Goal: Complete application form

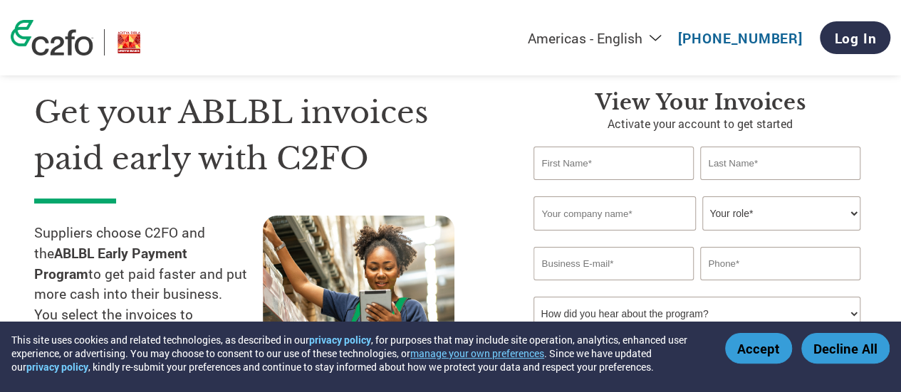
click at [615, 176] on input "text" at bounding box center [613, 163] width 160 height 33
type input "[PERSON_NAME]"
type input "Bose"
type input "[PERSON_NAME] SHOETECH PRIVATE LIMITED"
type input "09971745455"
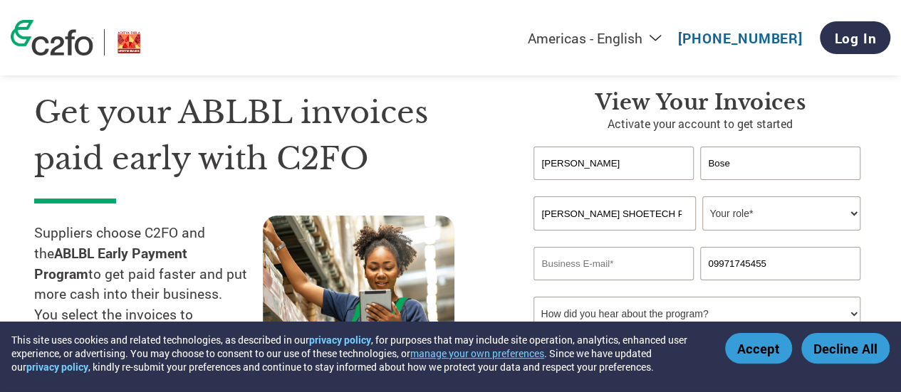
click at [785, 210] on select "Your role* CFO Controller Credit Manager Finance Director Treasurer CEO Preside…" at bounding box center [780, 214] width 157 height 34
select select "CONTROLLER"
click at [702, 197] on select "Your role* CFO Controller Credit Manager Finance Director Treasurer CEO Preside…" at bounding box center [780, 214] width 157 height 34
click at [635, 256] on input "email" at bounding box center [613, 263] width 160 height 33
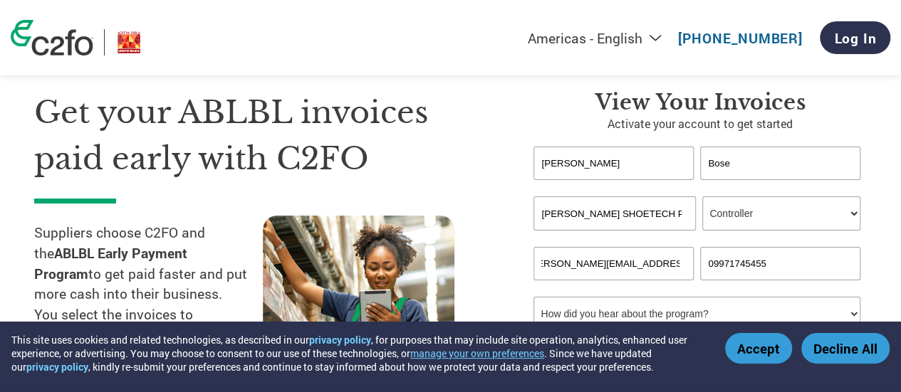
type input "[PERSON_NAME][EMAIL_ADDRESS][DOMAIN_NAME]"
click at [809, 221] on select "Your role* CFO Controller Credit Manager Finance Director Treasurer CEO Preside…" at bounding box center [780, 214] width 157 height 34
click at [702, 197] on select "Your role* CFO Controller Credit Manager Finance Director Treasurer CEO Preside…" at bounding box center [780, 214] width 157 height 34
click at [503, 250] on div "Get your ABLBL invoices paid early with C2FO Suppliers choose C2FO and the ABLB…" at bounding box center [273, 250] width 478 height 321
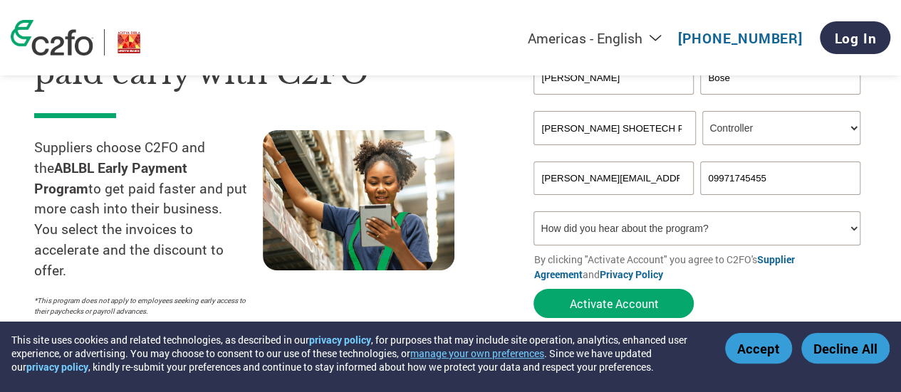
scroll to position [174, 0]
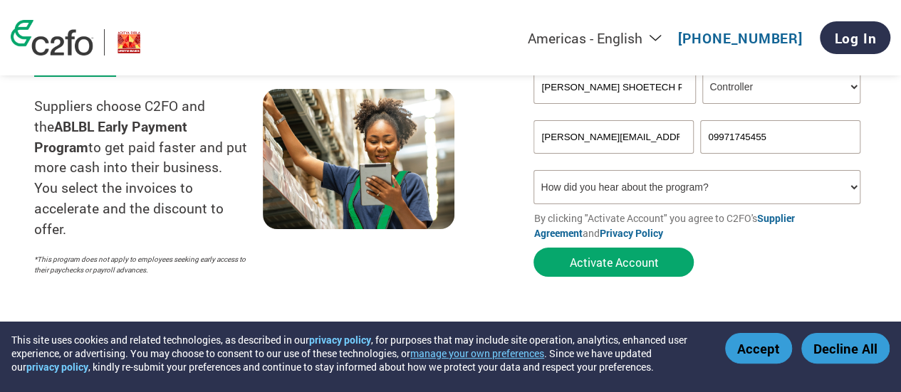
click at [778, 187] on select "How did you hear about the program? Received a letter Email Social Media Online…" at bounding box center [696, 187] width 326 height 34
select select "Received a Letter"
click at [533, 172] on select "How did you hear about the program? Received a letter Email Social Media Online…" at bounding box center [696, 187] width 326 height 34
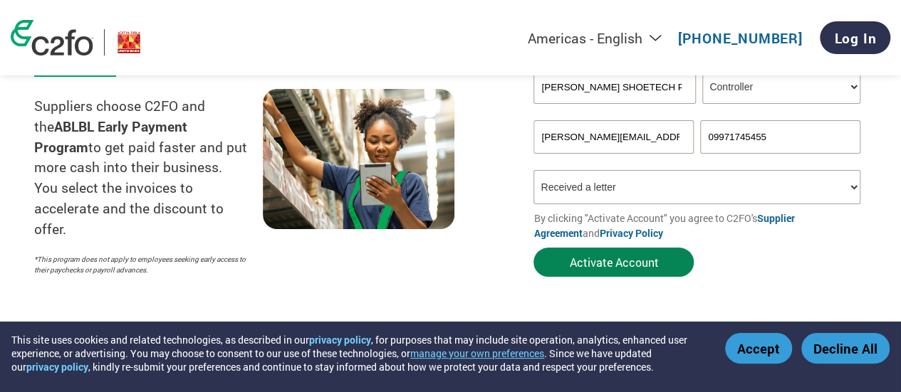
click at [631, 266] on button "Activate Account" at bounding box center [613, 262] width 160 height 29
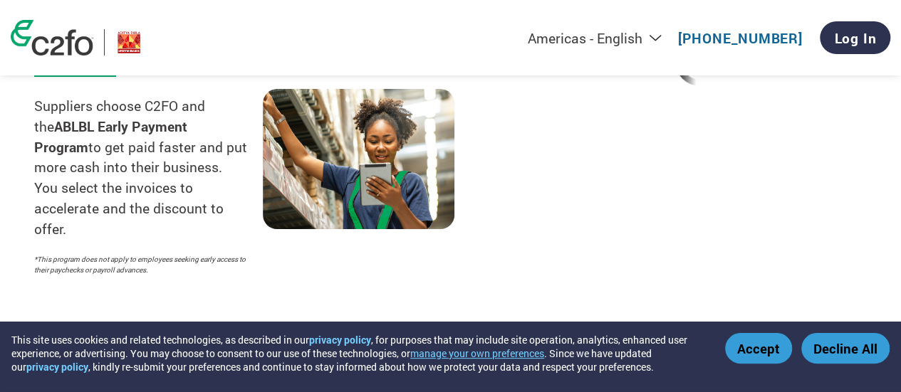
scroll to position [0, 0]
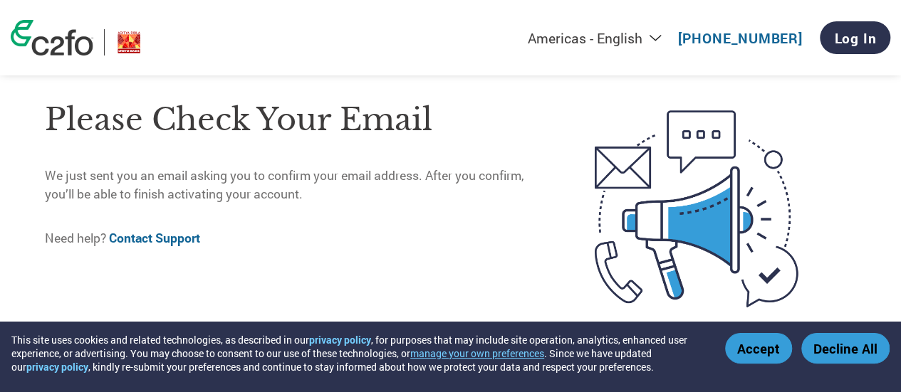
scroll to position [3, 0]
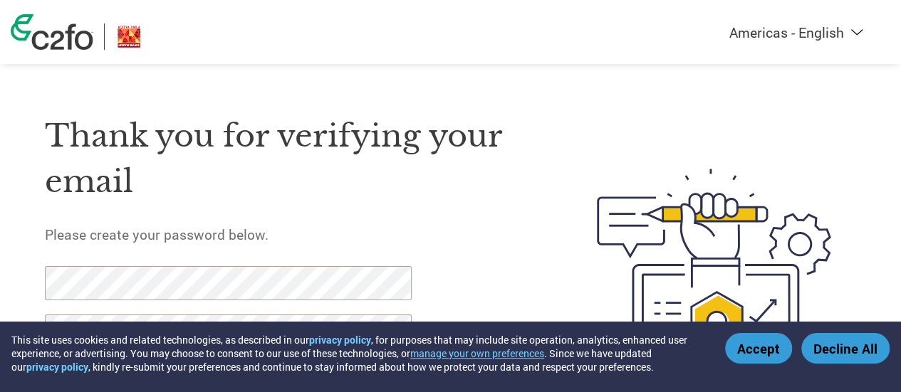
scroll to position [103, 0]
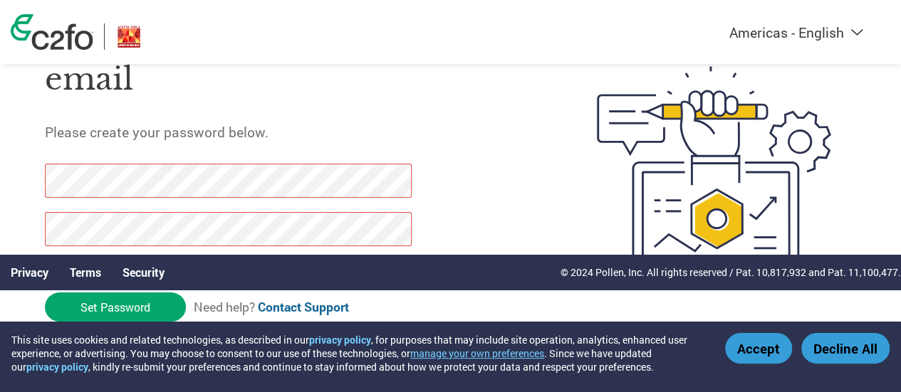
click at [757, 348] on button "Accept" at bounding box center [758, 348] width 67 height 31
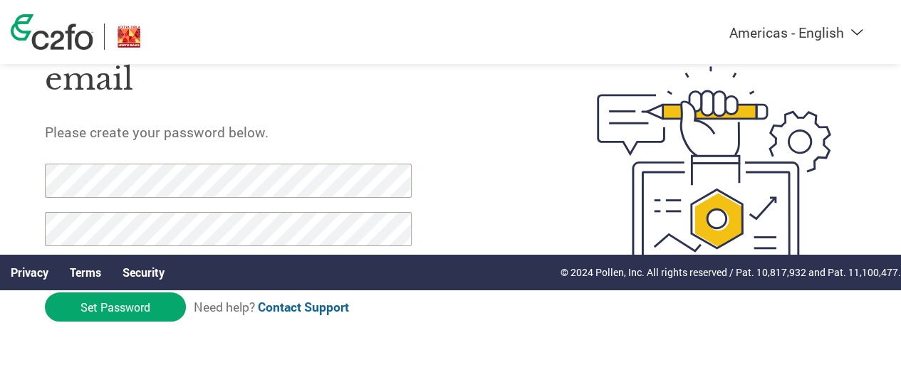
click at [480, 168] on div "Thank you for verifying your email Please create your password below. Password …" at bounding box center [288, 173] width 486 height 367
click at [147, 307] on input "Set Password" at bounding box center [115, 307] width 141 height 29
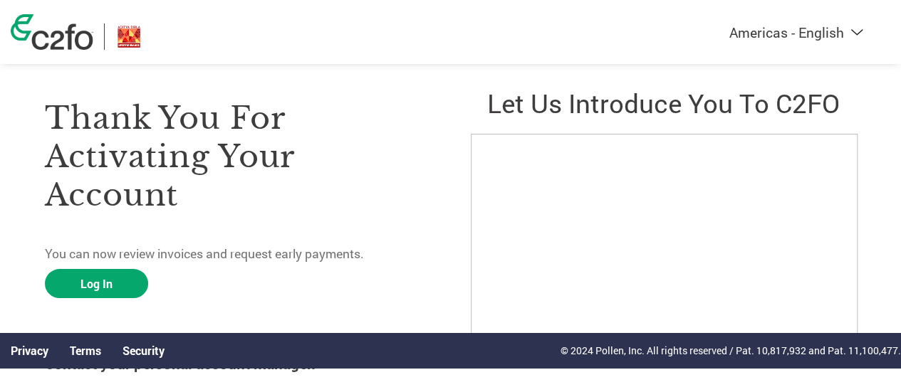
scroll to position [21, 0]
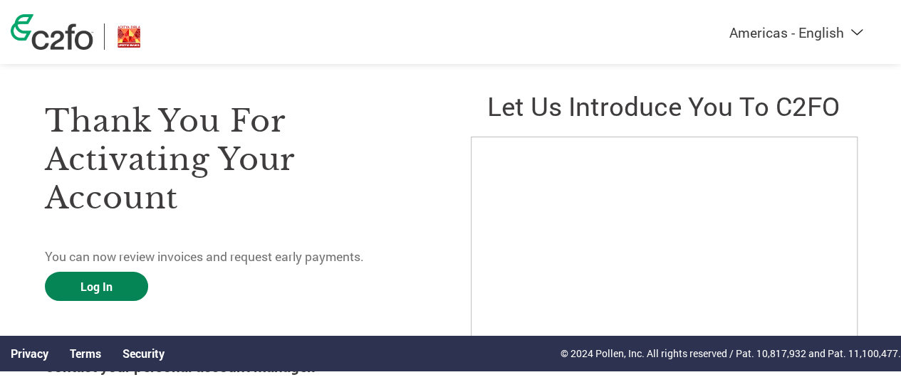
click at [88, 291] on link "Log In" at bounding box center [96, 286] width 103 height 29
